Goal: Information Seeking & Learning: Learn about a topic

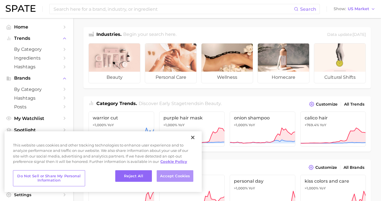
click at [178, 176] on button "Accept Cookies" at bounding box center [175, 176] width 37 height 12
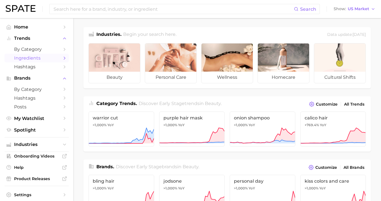
click at [62, 56] on icon "Sidebar" at bounding box center [64, 58] width 5 height 5
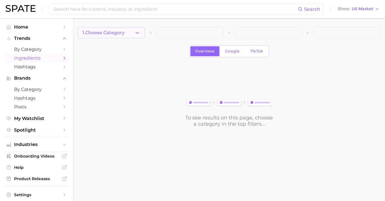
click at [137, 34] on icon "button" at bounding box center [137, 33] width 6 height 6
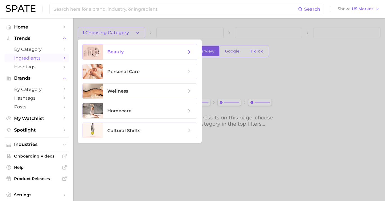
click at [136, 50] on span "beauty" at bounding box center [146, 52] width 79 height 6
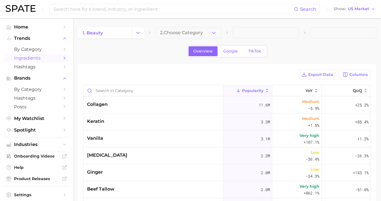
click at [189, 37] on button "2. Choose Category" at bounding box center [188, 32] width 66 height 11
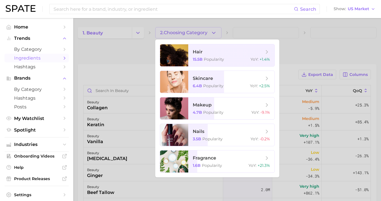
click at [194, 35] on div at bounding box center [190, 100] width 381 height 201
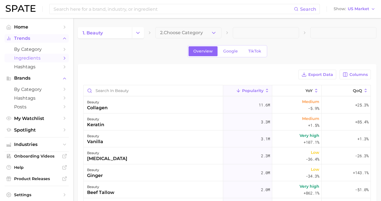
click at [57, 36] on button "Trends" at bounding box center [37, 38] width 64 height 8
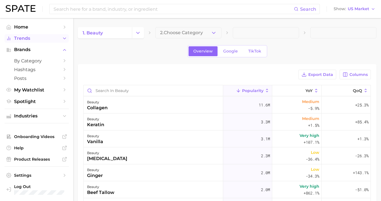
click at [57, 36] on span "Trends" at bounding box center [36, 38] width 45 height 5
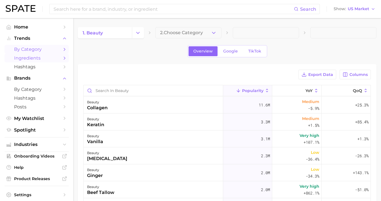
click at [62, 48] on icon "Sidebar" at bounding box center [64, 49] width 5 height 5
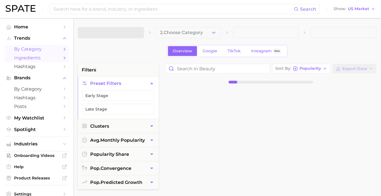
click at [56, 60] on link "Ingredients" at bounding box center [37, 58] width 64 height 9
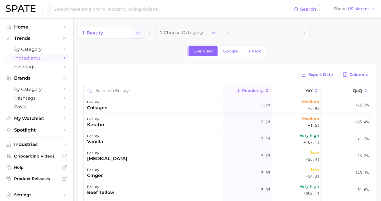
click at [141, 28] on button "Change Category" at bounding box center [138, 32] width 12 height 11
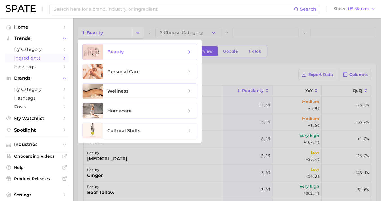
click at [138, 47] on span "beauty" at bounding box center [150, 51] width 94 height 15
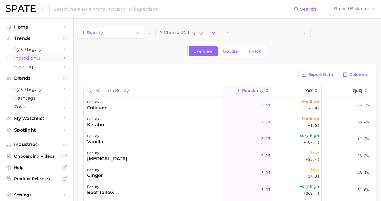
click at [218, 51] on div "Overview Google TikTok" at bounding box center [227, 51] width 80 height 12
click at [230, 51] on span "Google" at bounding box center [230, 51] width 15 height 5
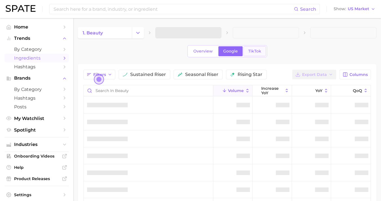
click at [242, 75] on span "rising star" at bounding box center [250, 74] width 25 height 5
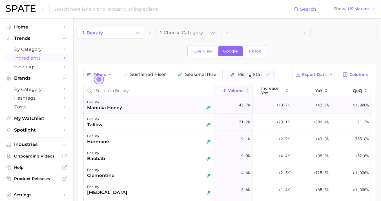
click at [105, 107] on div "manuka honey" at bounding box center [104, 107] width 35 height 7
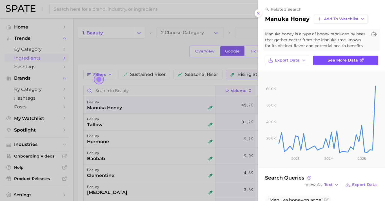
click at [340, 59] on span "See more data" at bounding box center [343, 60] width 30 height 5
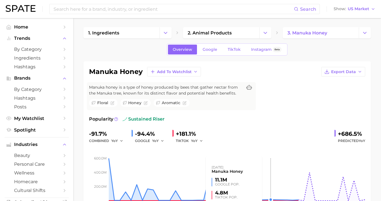
scroll to position [1, 0]
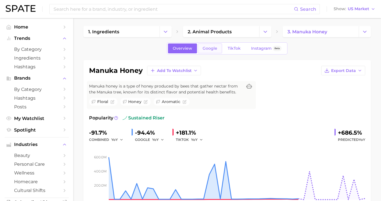
click at [208, 50] on span "Google" at bounding box center [210, 48] width 15 height 5
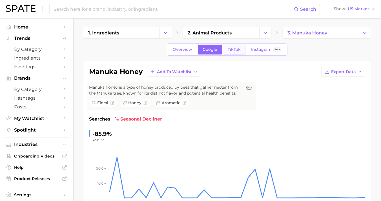
click at [231, 52] on span "TikTok" at bounding box center [234, 49] width 13 height 5
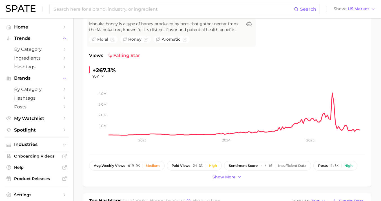
scroll to position [12, 0]
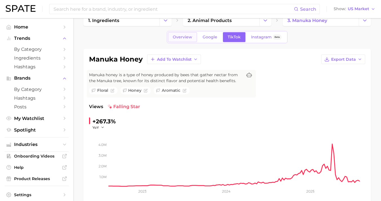
click at [192, 38] on span "Overview" at bounding box center [182, 37] width 19 height 5
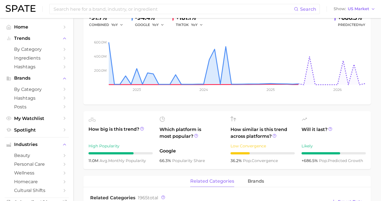
scroll to position [137, 0]
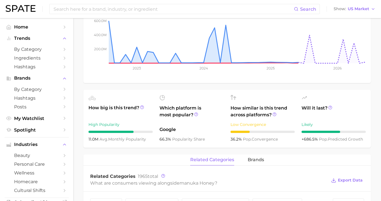
click at [256, 126] on div "Low Convergence" at bounding box center [263, 124] width 64 height 7
click at [273, 115] on icon at bounding box center [275, 114] width 4 height 4
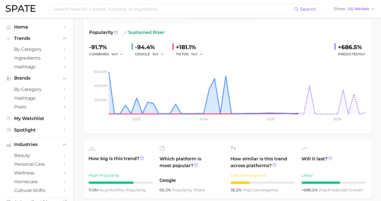
scroll to position [0, 0]
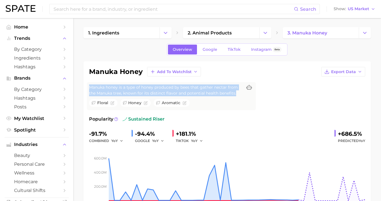
drag, startPoint x: 87, startPoint y: 87, endPoint x: 196, endPoint y: 94, distance: 109.3
click at [196, 94] on div "Manuka honey is a type of honey produced by bees that gather nectar from the Ma…" at bounding box center [171, 96] width 169 height 28
copy span "Manuka honey is a type of honey produced by bees that gather nectar from the Ma…"
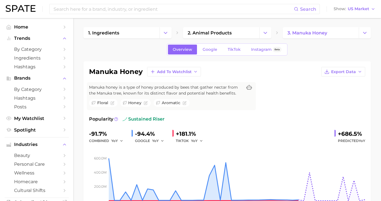
click at [233, 69] on div "manuka honey Add to Watchlist Export Data" at bounding box center [227, 72] width 276 height 10
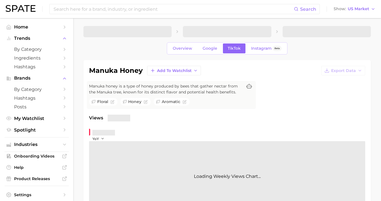
scroll to position [12, 0]
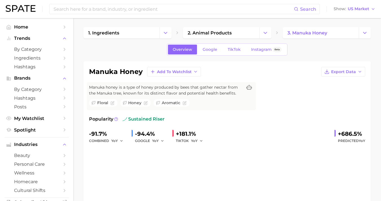
scroll to position [1, 0]
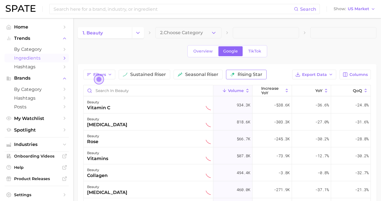
click at [233, 78] on button "rising star" at bounding box center [246, 75] width 41 height 10
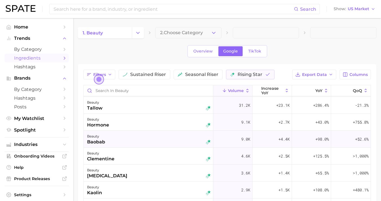
scroll to position [18, 0]
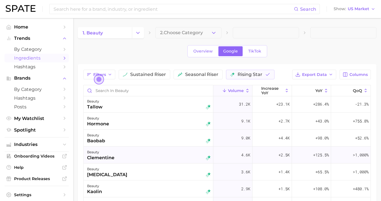
click at [177, 151] on div "beauty clementine" at bounding box center [149, 155] width 124 height 12
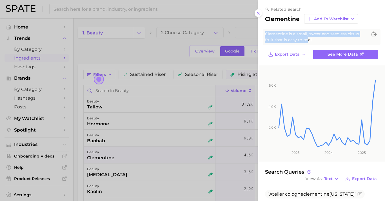
drag, startPoint x: 265, startPoint y: 34, endPoint x: 294, endPoint y: 38, distance: 29.2
click at [294, 38] on span "Clementine is a small, sweet and seedless citrus fruit that is easy to peel." at bounding box center [316, 37] width 102 height 12
drag, startPoint x: 309, startPoint y: 39, endPoint x: 261, endPoint y: 31, distance: 48.8
click at [261, 31] on div "related search clementine Add to Watchlist Clementine is a small, sweet and see…" at bounding box center [321, 33] width 127 height 52
copy span "Clementine is a small, sweet and seedless citrus fruit that is easy to peel."
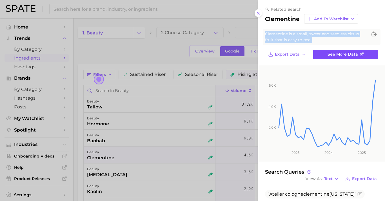
click at [324, 53] on link "See more data" at bounding box center [345, 55] width 65 height 10
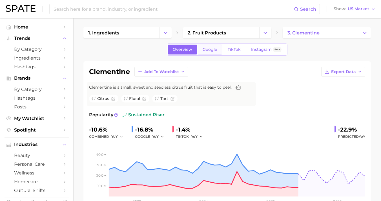
click at [212, 50] on span "Google" at bounding box center [210, 49] width 15 height 5
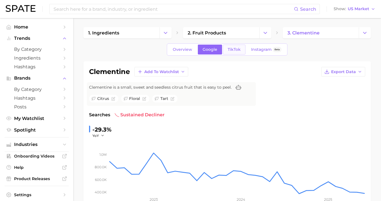
click at [231, 52] on link "TikTok" at bounding box center [234, 50] width 23 height 10
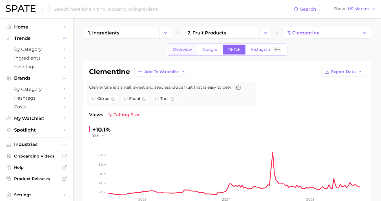
click at [190, 51] on span "Overview" at bounding box center [182, 49] width 19 height 5
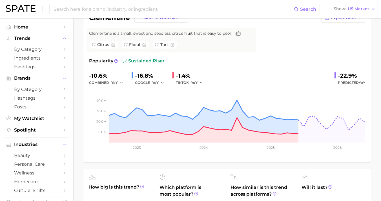
scroll to position [101, 0]
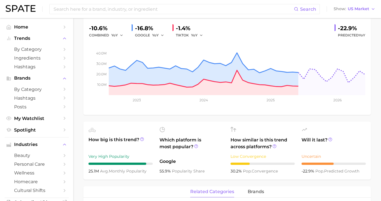
click at [263, 150] on span "How similar is this trend across platforms?" at bounding box center [263, 143] width 64 height 14
click at [273, 147] on icon at bounding box center [275, 146] width 4 height 4
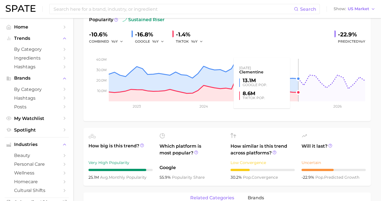
scroll to position [0, 0]
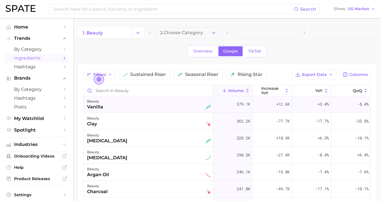
scroll to position [260, 0]
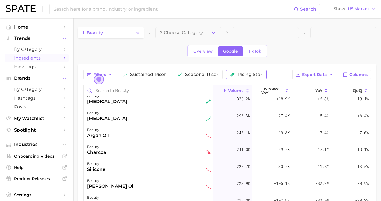
click at [241, 77] on span "rising star" at bounding box center [250, 74] width 25 height 5
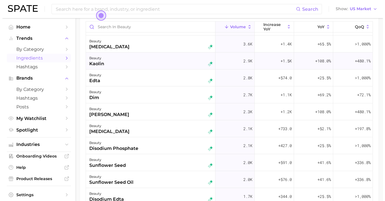
scroll to position [88, 0]
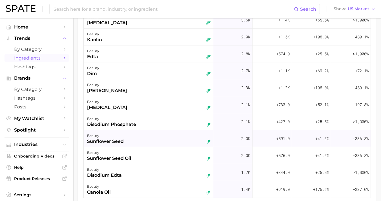
click at [149, 143] on div "beauty sunflower seed" at bounding box center [149, 138] width 124 height 12
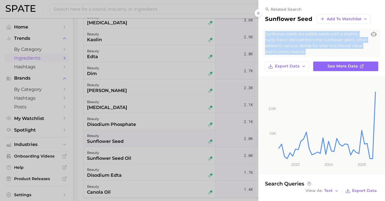
drag, startPoint x: 265, startPoint y: 34, endPoint x: 284, endPoint y: 49, distance: 24.4
click at [284, 52] on div "Sunflower seeds are edible seeds with a slightly nutty flavor derived from the …" at bounding box center [322, 43] width 118 height 28
copy span "Sunflower seeds are edible seeds with a slightly nutty flavor derived from the …"
click at [308, 62] on div "Export Data See more data" at bounding box center [321, 66] width 113 height 10
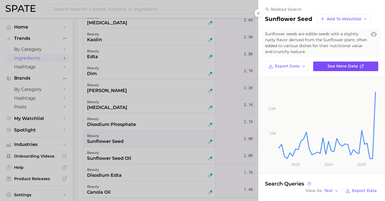
click at [315, 63] on link "See more data" at bounding box center [345, 66] width 65 height 10
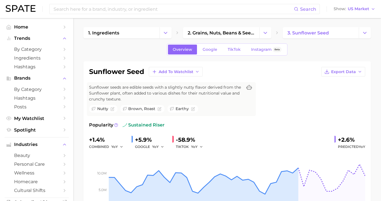
click at [209, 46] on link "Google" at bounding box center [210, 50] width 24 height 10
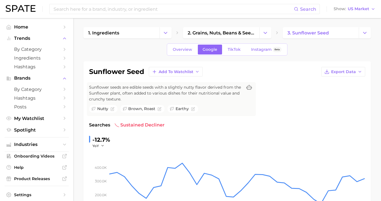
click at [228, 50] on span "TikTok" at bounding box center [234, 49] width 13 height 5
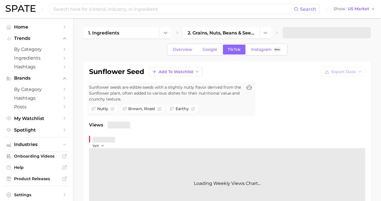
click at [228, 50] on span "TikTok" at bounding box center [234, 49] width 13 height 5
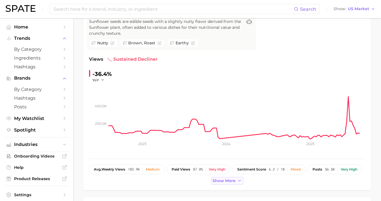
click at [232, 178] on span "Show more" at bounding box center [224, 180] width 23 height 5
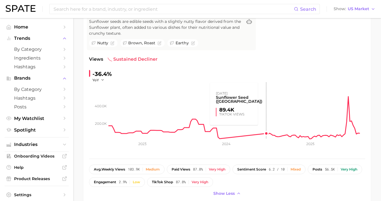
scroll to position [25, 0]
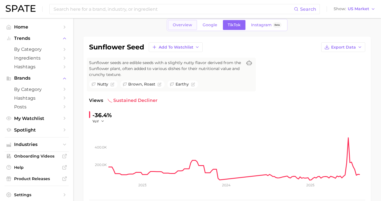
click at [189, 28] on link "Overview" at bounding box center [182, 25] width 29 height 10
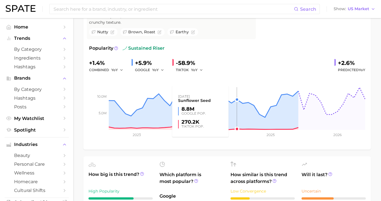
scroll to position [105, 0]
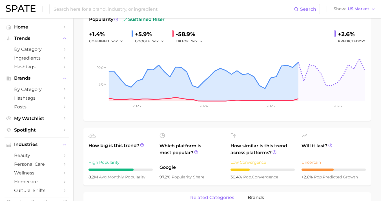
click at [256, 159] on div "Low Convergence" at bounding box center [263, 162] width 64 height 7
click at [274, 151] on icon at bounding box center [274, 151] width 1 height 1
